Goal: Information Seeking & Learning: Learn about a topic

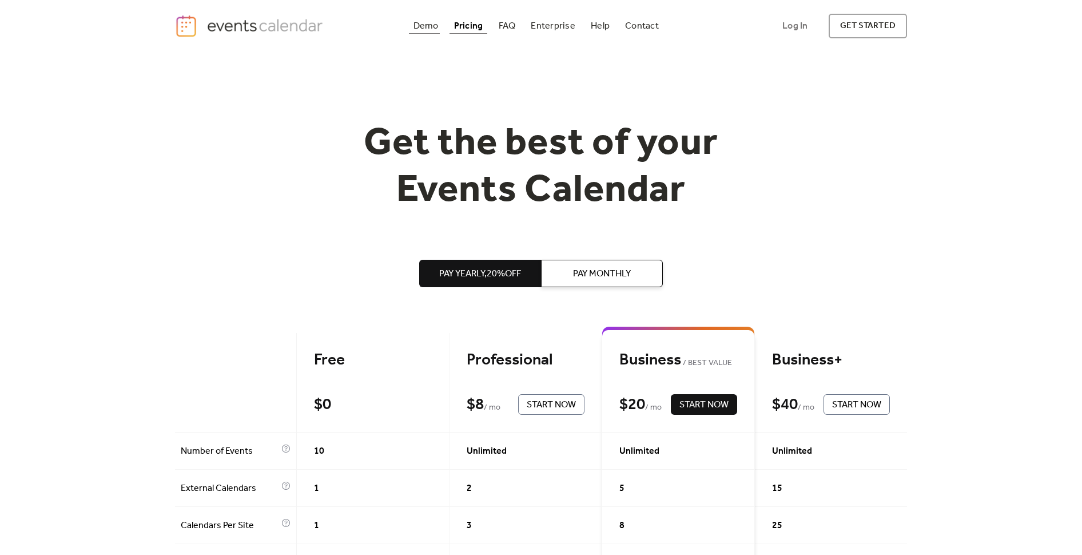
click at [433, 25] on div "Demo" at bounding box center [425, 26] width 25 height 6
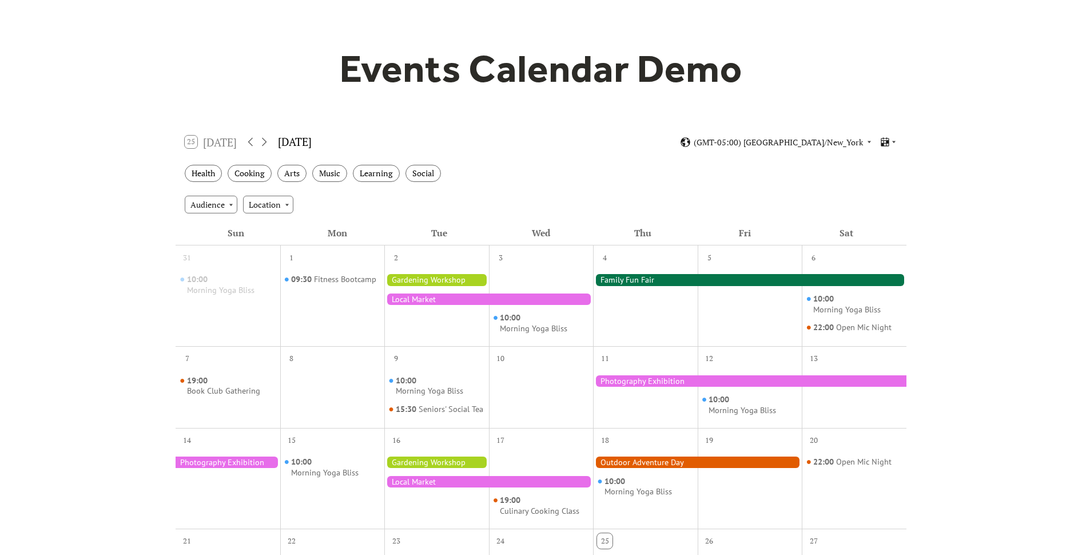
scroll to position [71, 0]
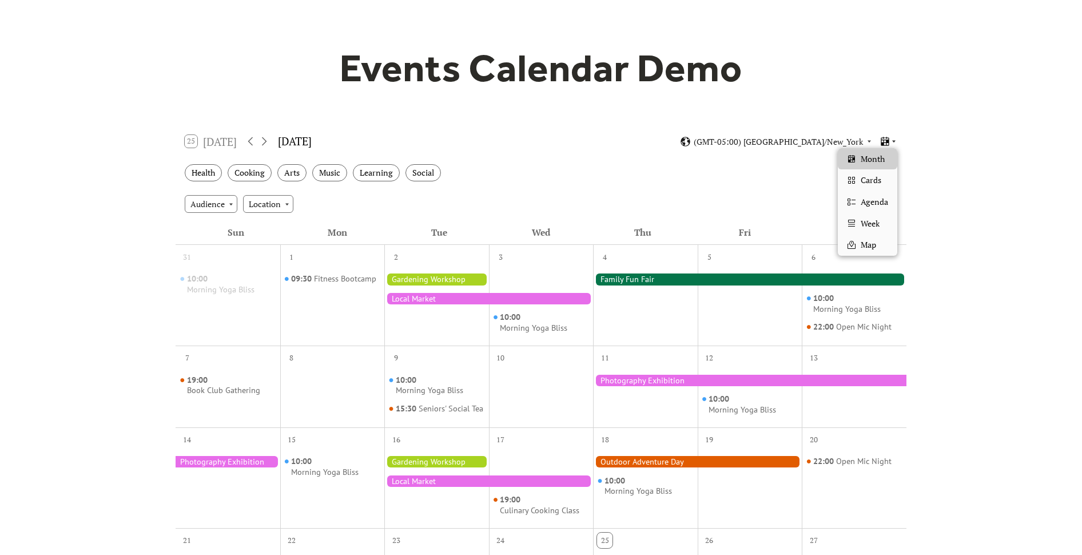
click at [893, 140] on icon at bounding box center [893, 141] width 7 height 7
click at [878, 242] on div "Map" at bounding box center [867, 245] width 59 height 22
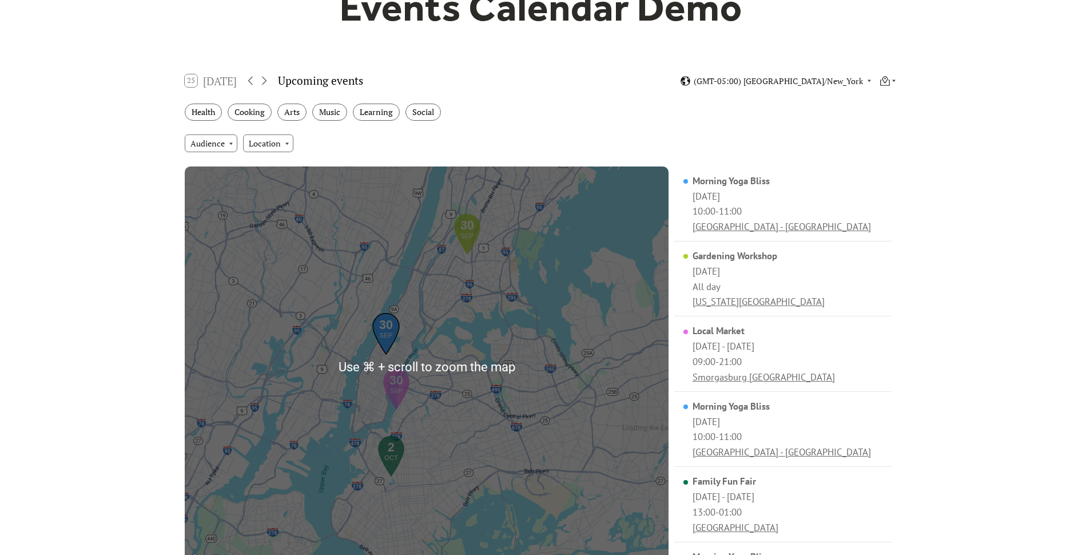
scroll to position [161, 0]
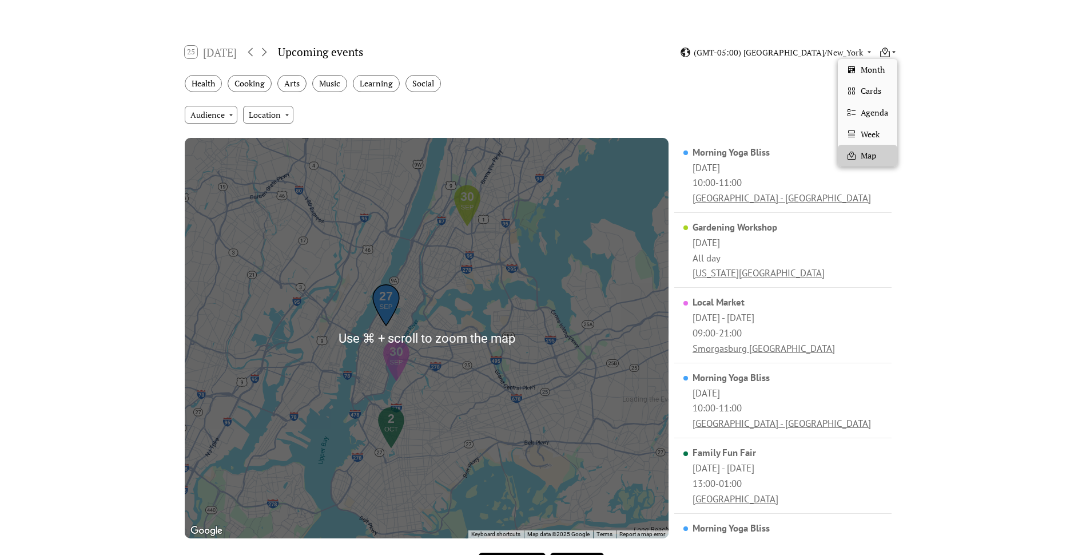
click at [893, 51] on icon at bounding box center [893, 52] width 3 height 2
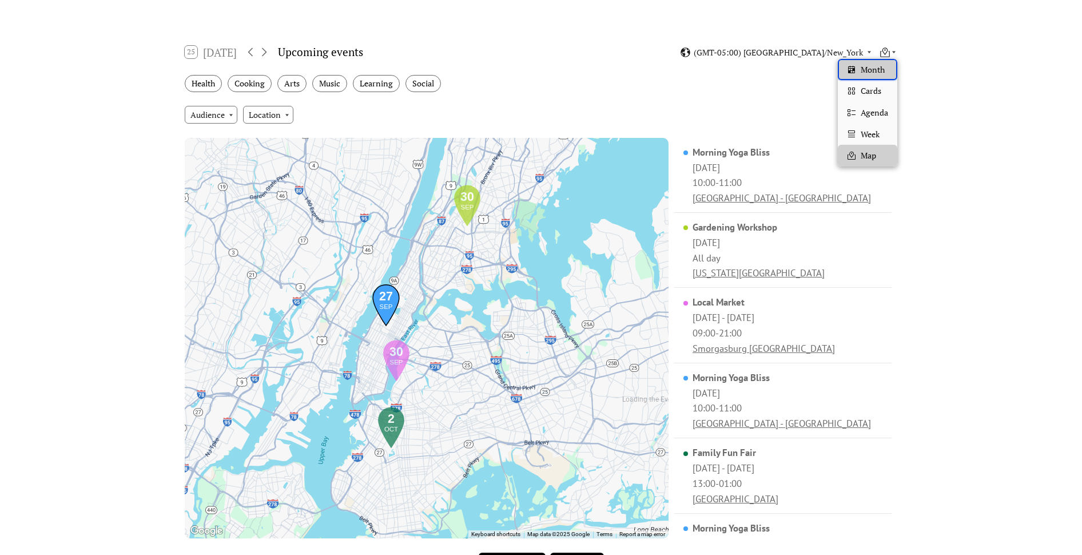
click at [875, 73] on span "Month" at bounding box center [872, 69] width 24 height 13
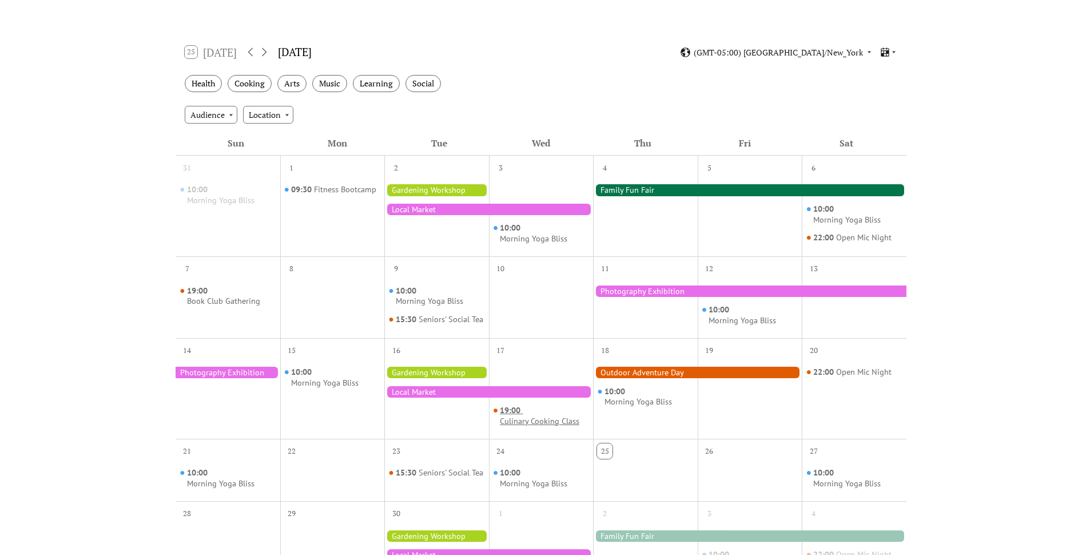
click at [541, 424] on div "19:00 Culinary Cooking Class" at bounding box center [544, 415] width 89 height 21
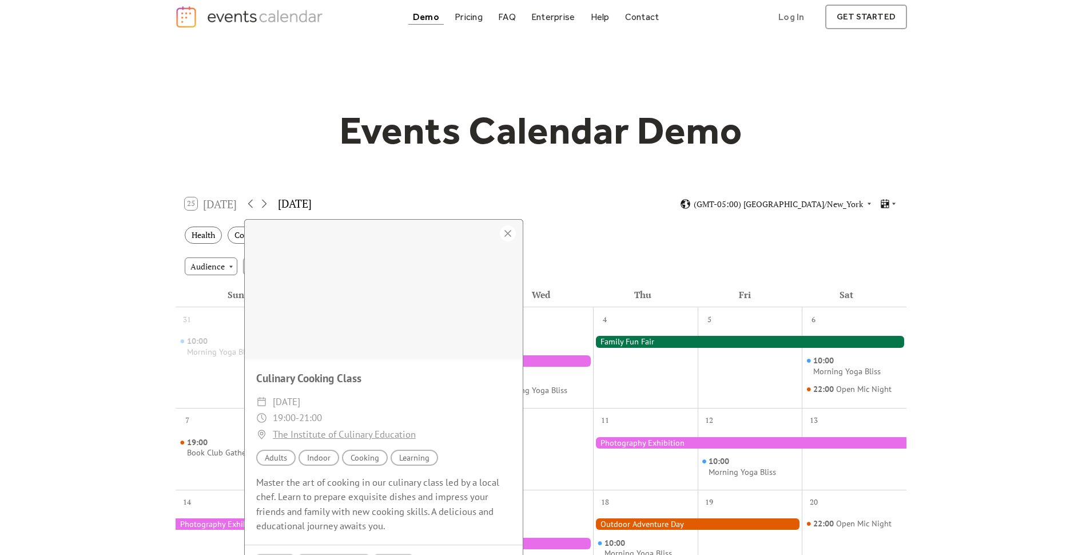
scroll to position [0, 0]
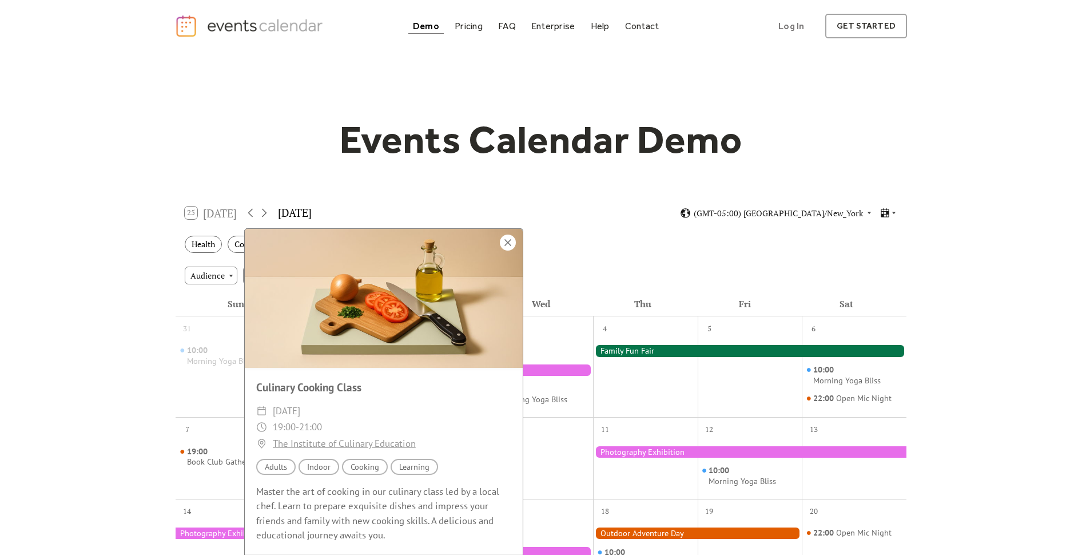
click at [507, 250] on div at bounding box center [508, 242] width 16 height 16
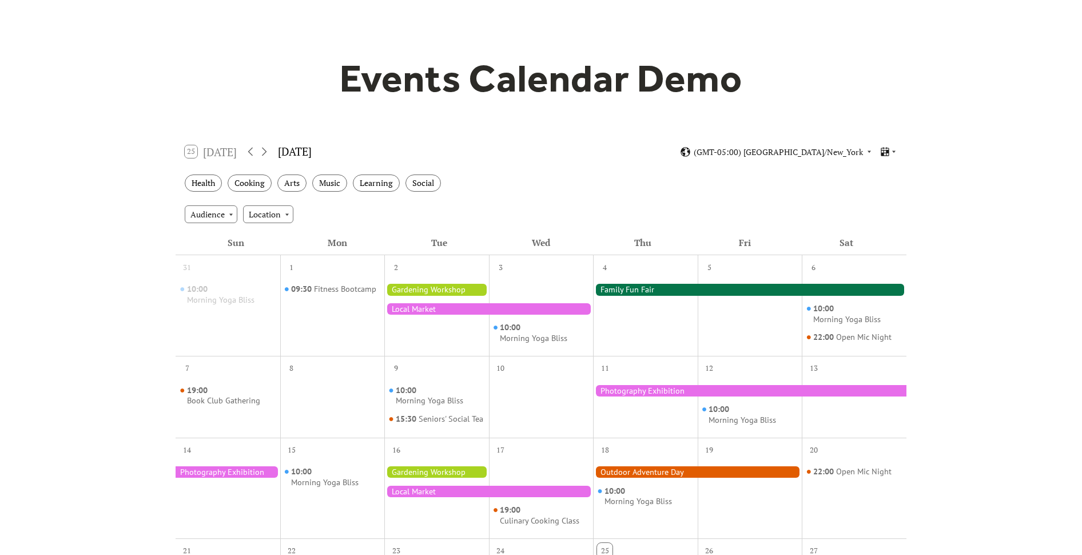
scroll to position [62, 0]
click at [254, 214] on div "Location" at bounding box center [268, 213] width 50 height 17
click at [344, 213] on div "Audience Location" at bounding box center [541, 213] width 731 height 31
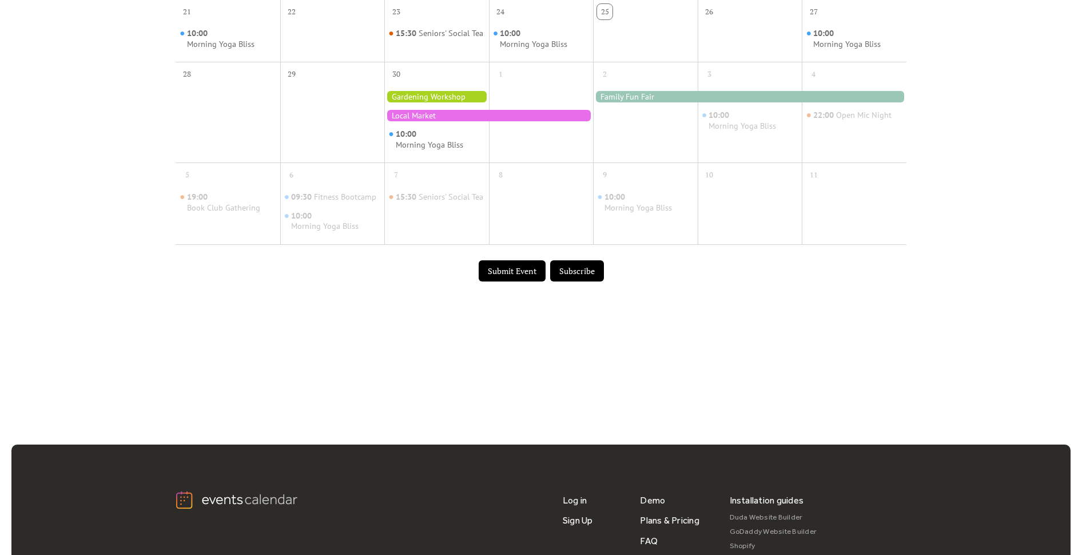
scroll to position [618, 0]
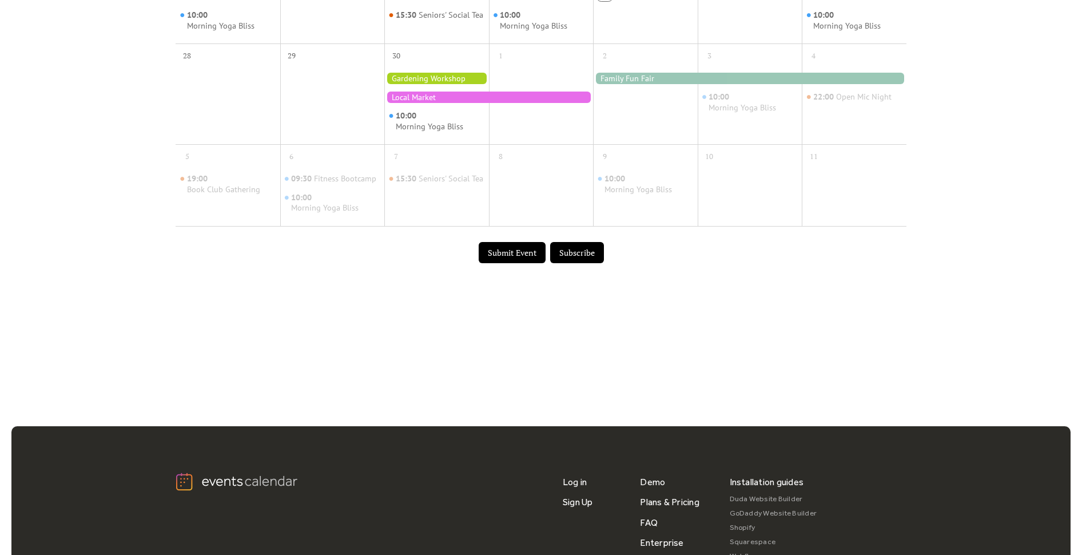
click at [502, 257] on button "Submit Event" at bounding box center [512, 253] width 67 height 22
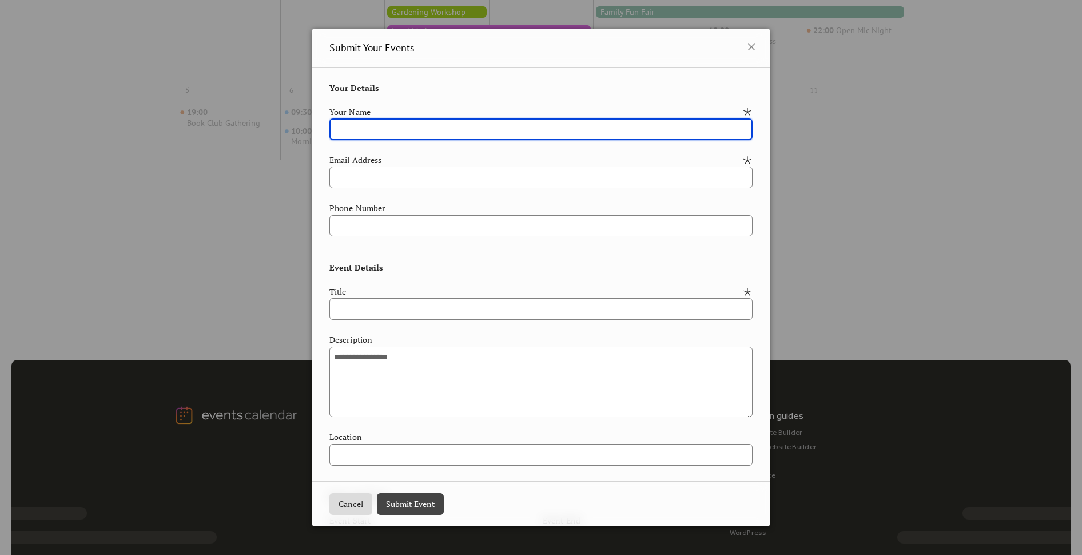
scroll to position [0, 0]
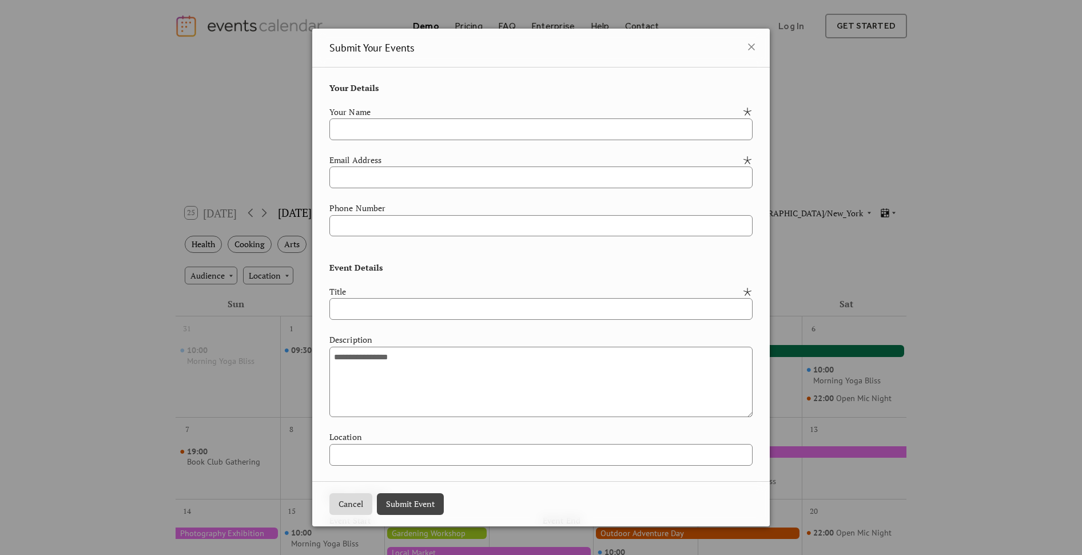
click at [197, 146] on div "**********" at bounding box center [541, 277] width 1082 height 555
click at [753, 51] on icon at bounding box center [751, 47] width 14 height 14
